Goal: Transaction & Acquisition: Purchase product/service

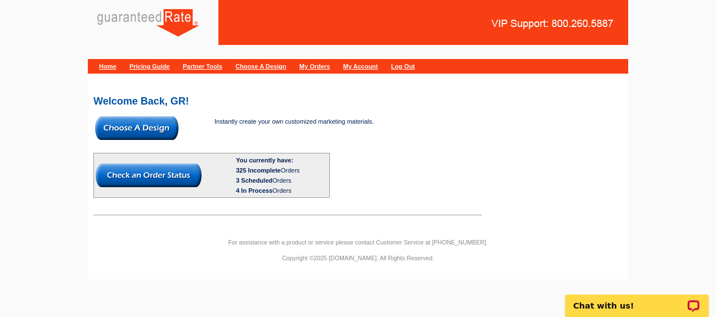
click at [146, 132] on img at bounding box center [136, 129] width 83 height 24
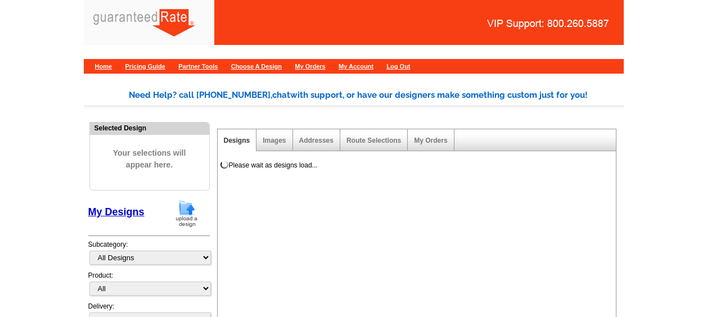
click at [180, 213] on img at bounding box center [186, 213] width 29 height 29
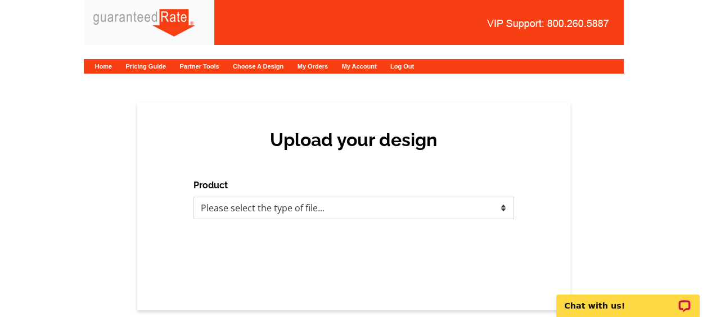
click at [295, 210] on select "Please select the type of file... Postcards Calendars Business Cards Letters an…" at bounding box center [354, 208] width 321 height 23
select select "3"
click at [194, 197] on select "Please select the type of file... Postcards Calendars Business Cards Letters an…" at bounding box center [354, 208] width 321 height 23
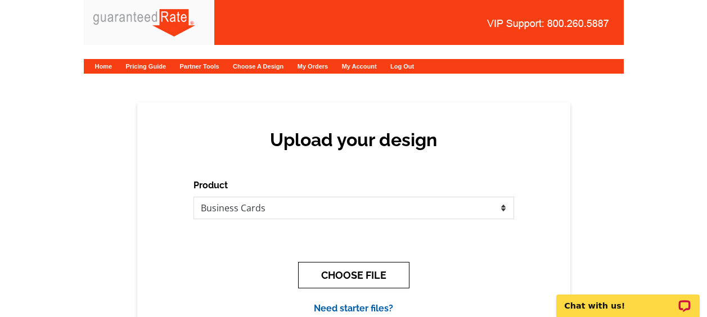
click at [337, 274] on button "CHOOSE FILE" at bounding box center [353, 275] width 111 height 26
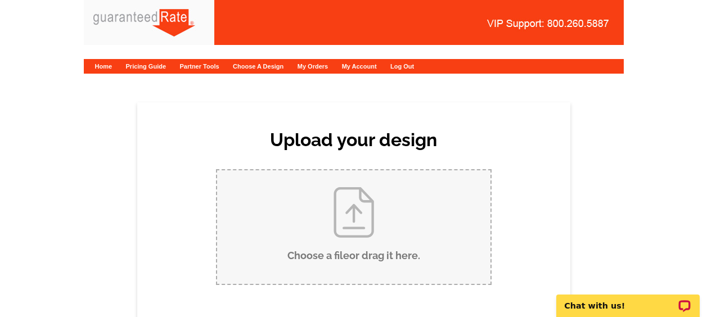
click at [330, 221] on input "Choose a file or drag it here ." at bounding box center [354, 228] width 274 height 114
type input "C:\fakepath\Michael Henning Business Card (1).pdf"
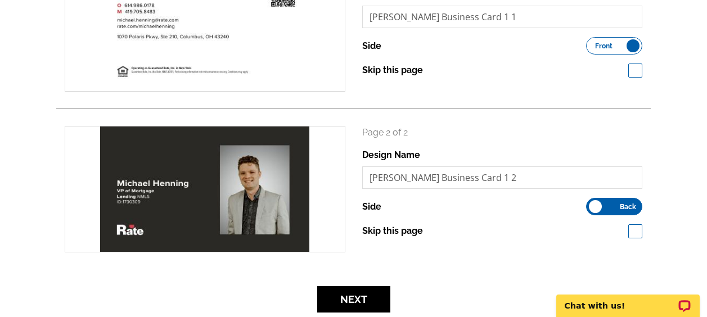
scroll to position [221, 0]
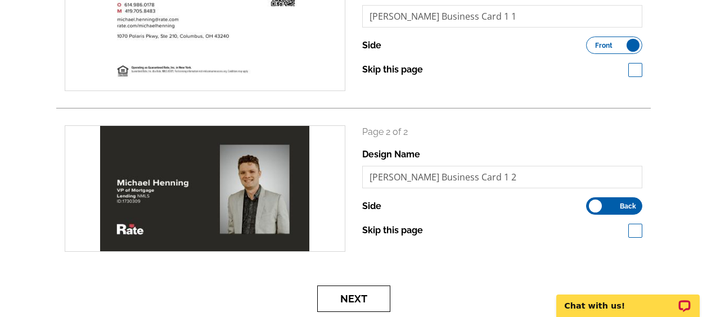
click at [362, 295] on button "Next" at bounding box center [353, 299] width 73 height 26
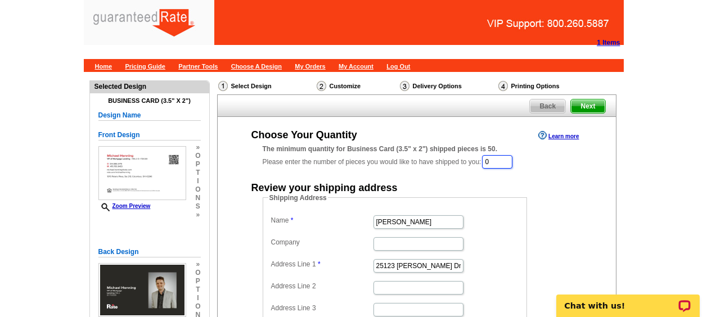
click at [503, 164] on input "0" at bounding box center [497, 162] width 30 height 14
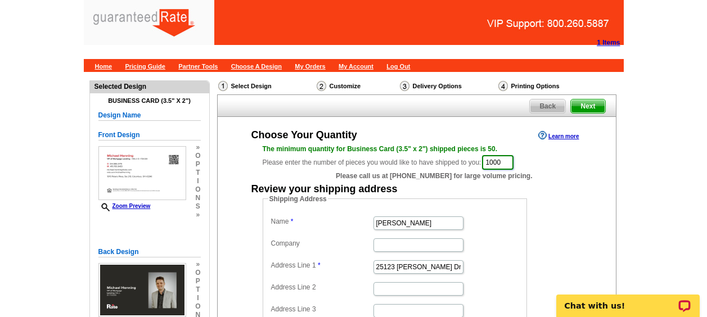
type input "1000"
type input "[PERSON_NAME]"
paste input "183 Bellebrooke"
type input "[STREET_ADDRESS]"
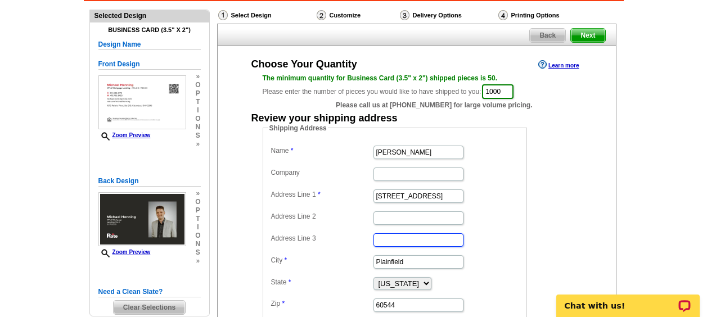
scroll to position [82, 0]
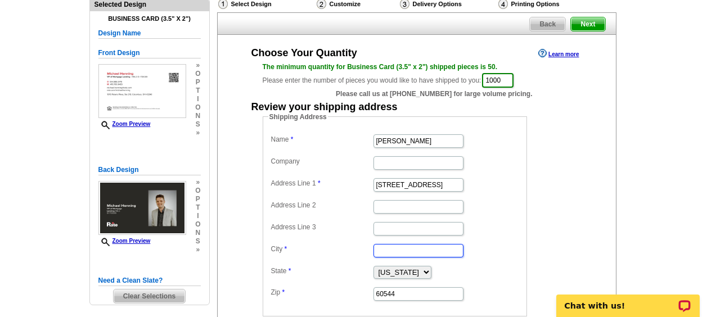
paste input "Pataskala"
type input "Pataskala"
select select "OH"
paste input "43062"
type input "43062"
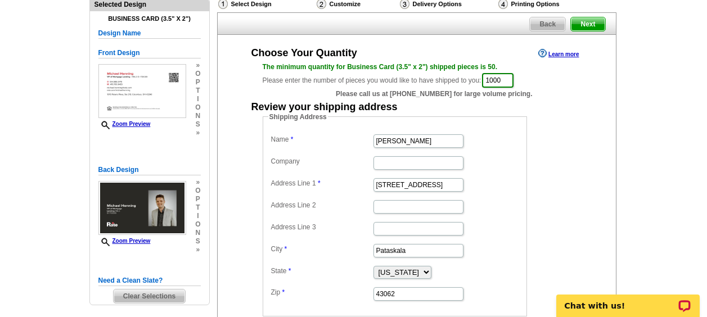
click at [523, 174] on fieldset "Shipping Address Name Michael Henning Company Address Line 1 183 Bellebrooke Dr…" at bounding box center [395, 214] width 265 height 205
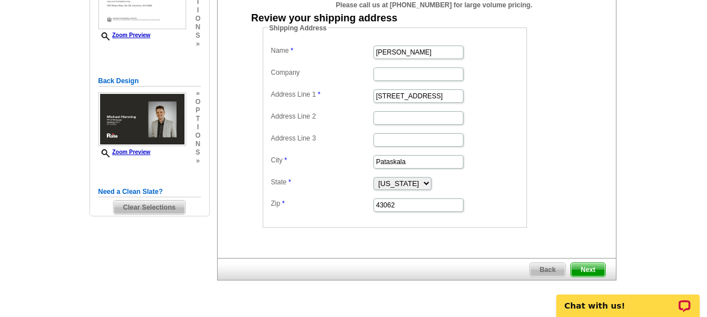
scroll to position [172, 0]
click at [594, 263] on span "Next" at bounding box center [588, 270] width 34 height 14
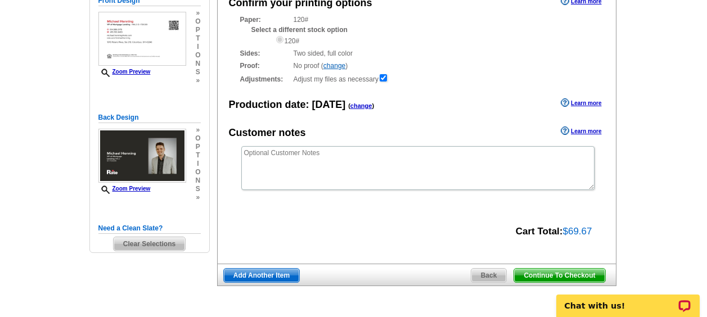
scroll to position [135, 0]
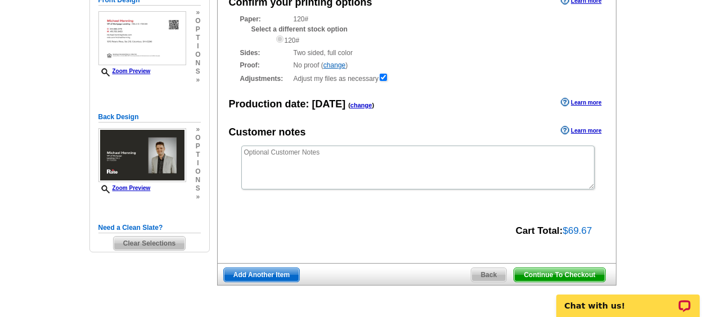
click at [569, 267] on div "Continue To Checkout Back Add Another Item" at bounding box center [417, 274] width 400 height 23
click at [559, 274] on span "Continue To Checkout" at bounding box center [559, 275] width 91 height 14
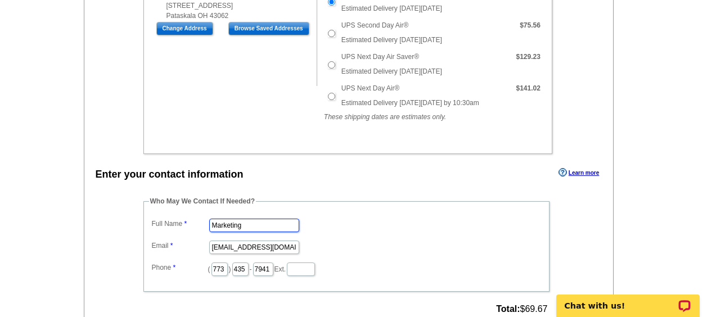
click at [261, 223] on input "Marketing" at bounding box center [254, 226] width 90 height 14
type input "[PERSON_NAME]"
type input "[PERSON_NAME][EMAIL_ADDRESS][PERSON_NAME][DOMAIN_NAME]"
type input "312"
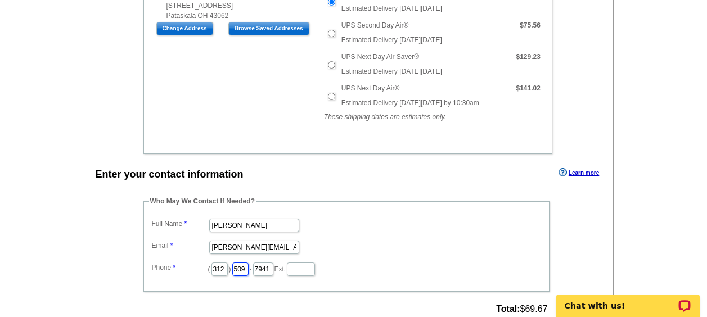
type input "509"
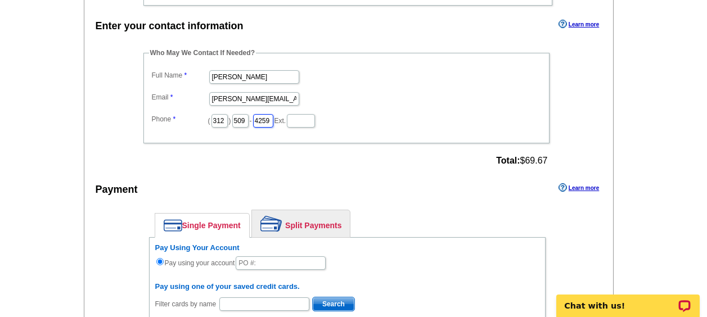
scroll to position [522, 0]
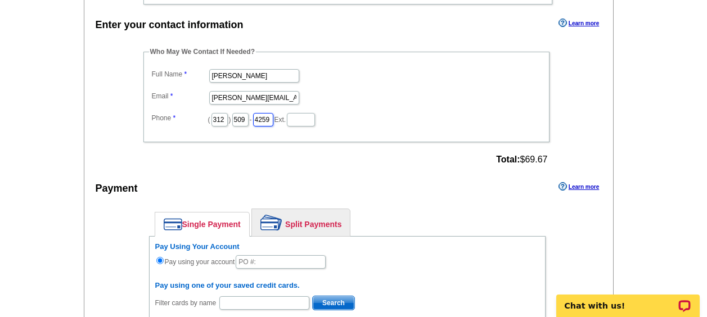
type input "4259"
click at [262, 257] on input "text" at bounding box center [281, 263] width 90 height 14
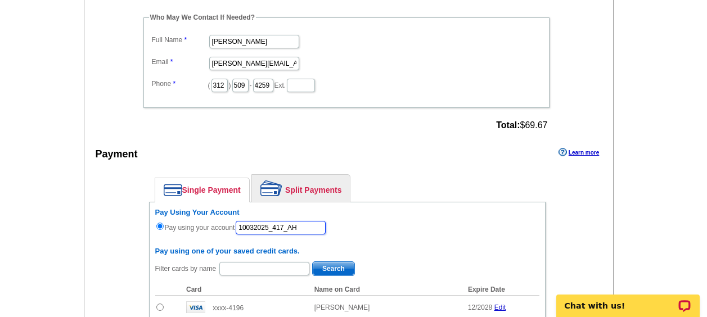
scroll to position [562, 0]
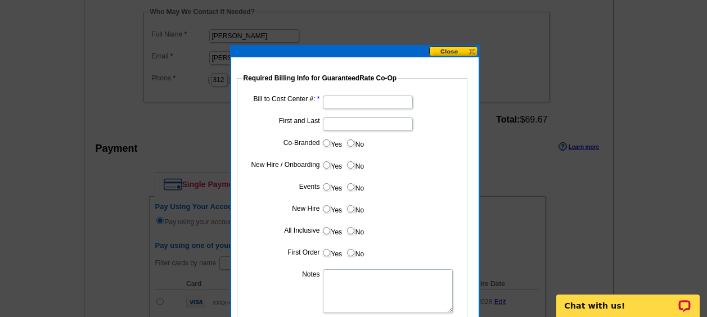
type input "10032025_417_AH"
paste input "1245"
type input "1245"
type input "H"
type input "[PERSON_NAME]"
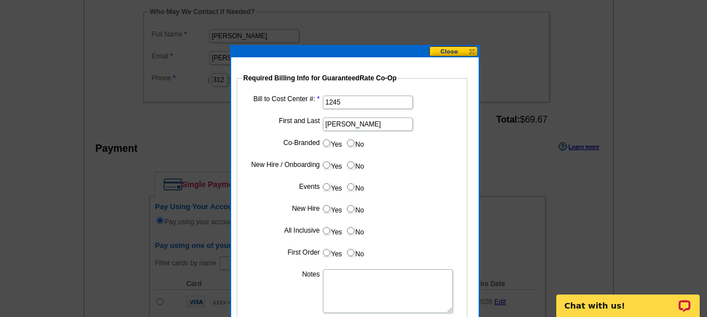
click at [352, 142] on input "No" at bounding box center [350, 143] width 7 height 7
radio input "true"
click at [327, 165] on input "Yes" at bounding box center [326, 165] width 7 height 7
radio input "true"
click at [349, 190] on input "No" at bounding box center [350, 186] width 7 height 7
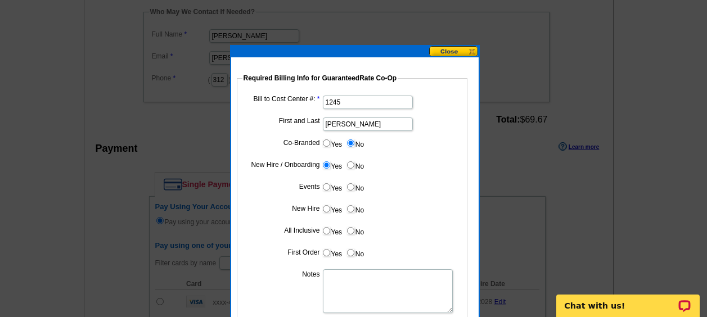
radio input "true"
click at [324, 209] on input "Yes" at bounding box center [326, 208] width 7 height 7
radio input "true"
click at [350, 234] on input "No" at bounding box center [350, 230] width 7 height 7
radio input "true"
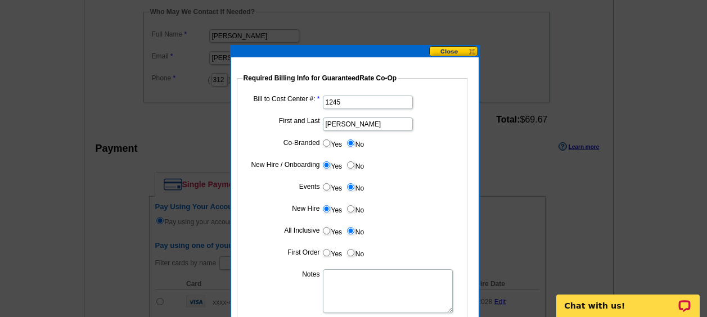
click at [325, 252] on input "Yes" at bounding box center [326, 252] width 7 height 7
radio input "true"
click at [336, 291] on textarea "Notes" at bounding box center [388, 292] width 130 height 44
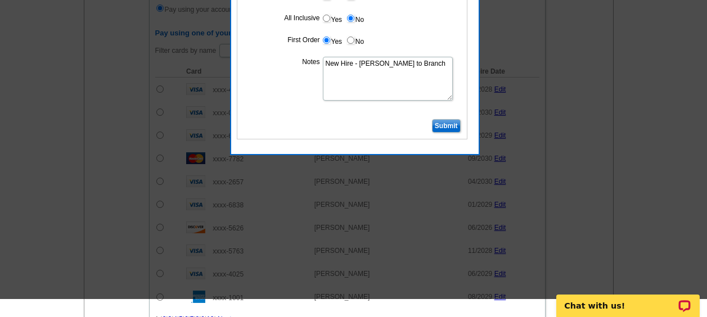
scroll to position [787, 0]
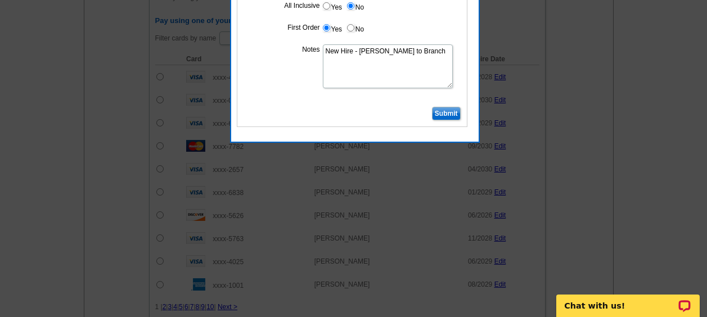
type textarea "New Hire - Bill to Branch"
click at [445, 108] on input "Submit" at bounding box center [446, 114] width 29 height 14
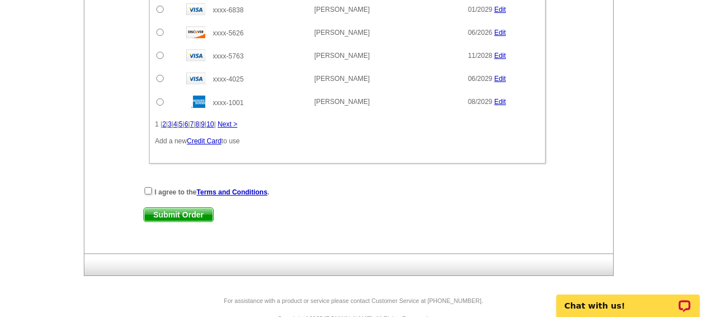
scroll to position [995, 0]
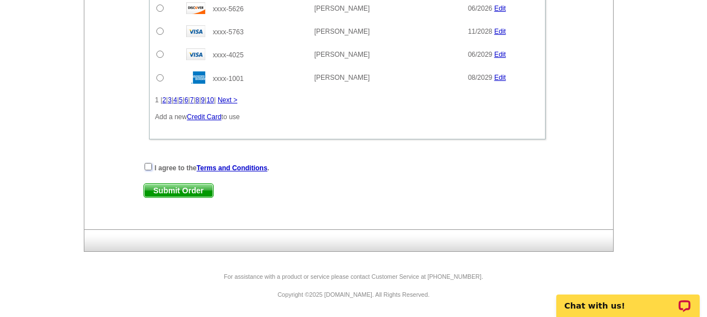
click at [149, 167] on input "checkbox" at bounding box center [148, 166] width 7 height 7
checkbox input "true"
click at [173, 189] on span "Submit Order" at bounding box center [178, 191] width 69 height 14
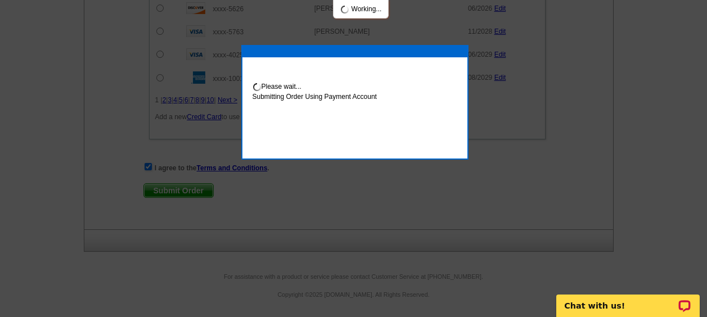
scroll to position [1051, 0]
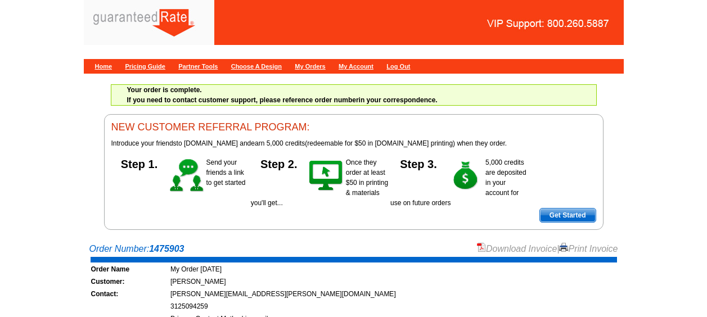
click at [477, 244] on img at bounding box center [481, 247] width 9 height 9
